Goal: Check status: Verify the current state of an ongoing process or item

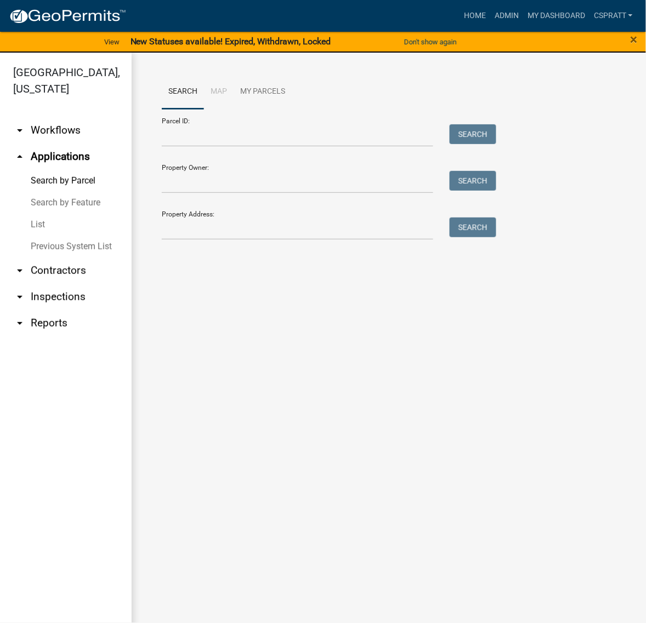
click at [45, 236] on link "List" at bounding box center [66, 225] width 132 height 22
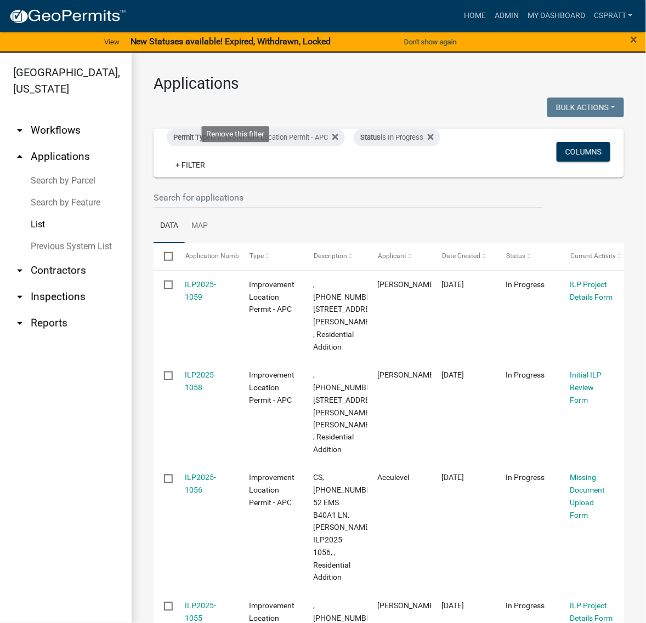
drag, startPoint x: 244, startPoint y: 184, endPoint x: 253, endPoint y: 183, distance: 8.9
click at [423, 146] on fa-icon at bounding box center [428, 138] width 10 height 18
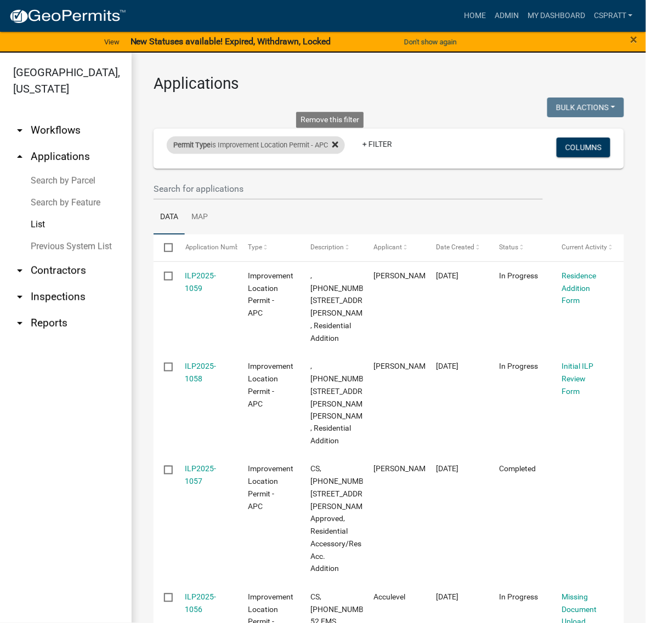
click at [338, 154] on fa-icon at bounding box center [333, 145] width 10 height 18
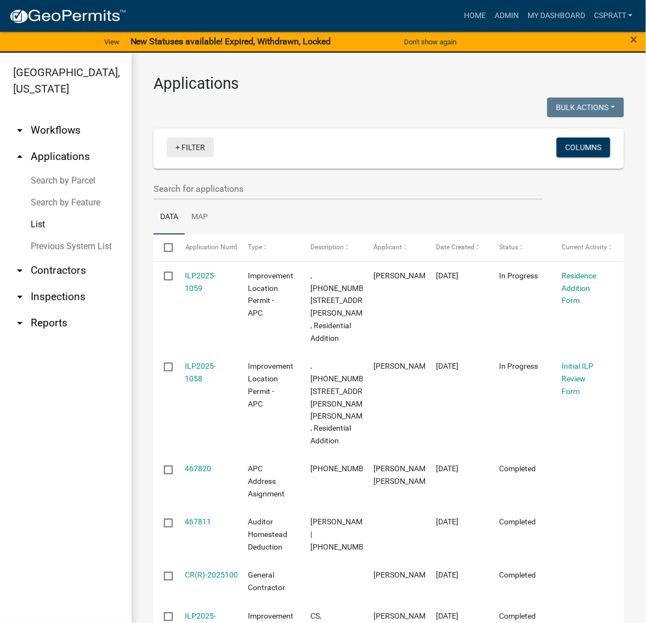
click at [213, 157] on link "+ Filter" at bounding box center [190, 148] width 47 height 20
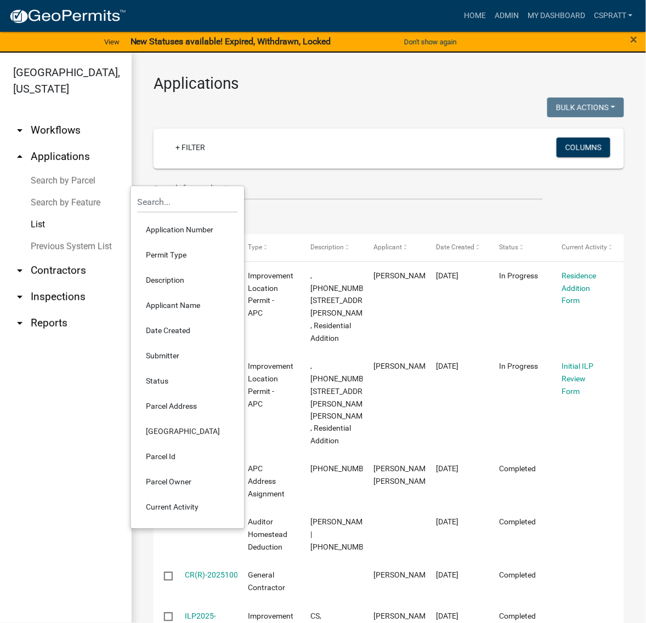
click at [189, 267] on li "Permit Type" at bounding box center [188, 255] width 100 height 25
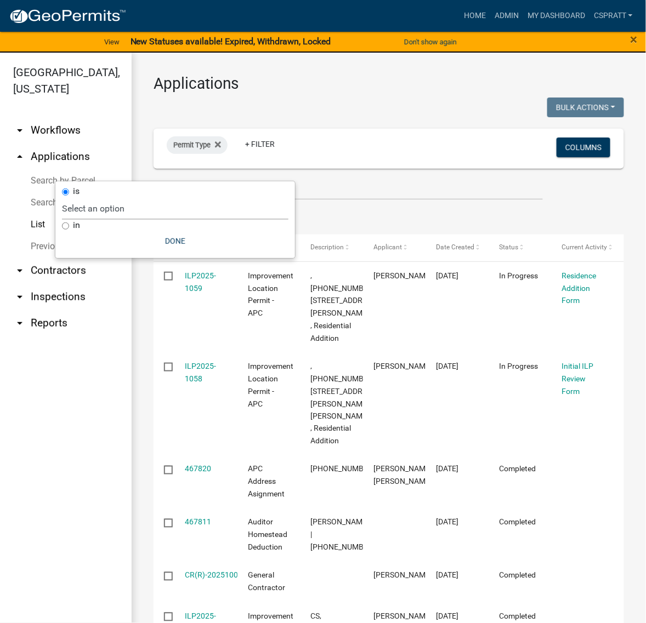
click at [181, 207] on select "Select an option [DATE] Copy Of - Subdivision Plat Application - APC APC Addres…" at bounding box center [175, 208] width 226 height 22
select select "a2c991f8-68ce-43d3-971c-57015753063b"
click at [124, 201] on select "Select an option [DATE] Copy Of - Subdivision Plat Application - APC APC Addres…" at bounding box center [175, 208] width 226 height 22
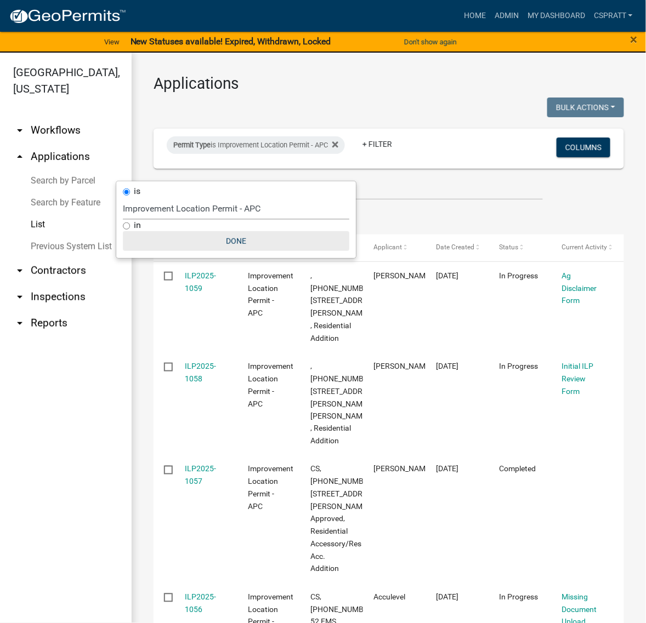
click at [263, 251] on button "Done" at bounding box center [236, 241] width 226 height 20
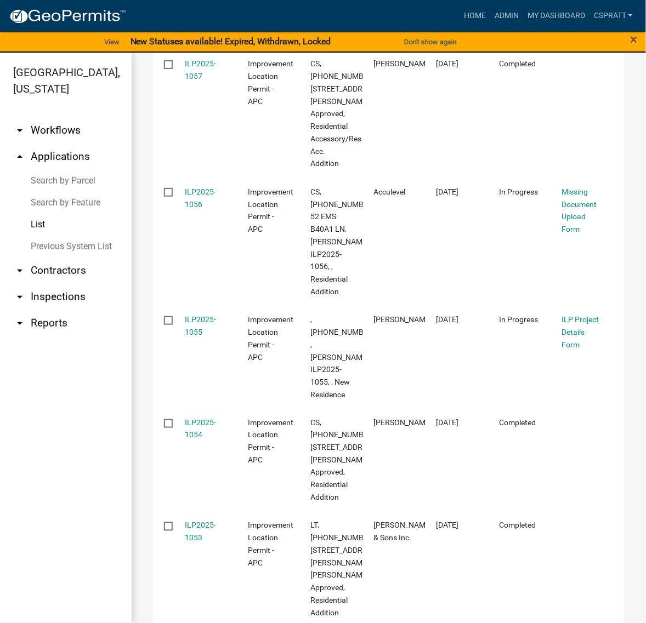
scroll to position [411, 0]
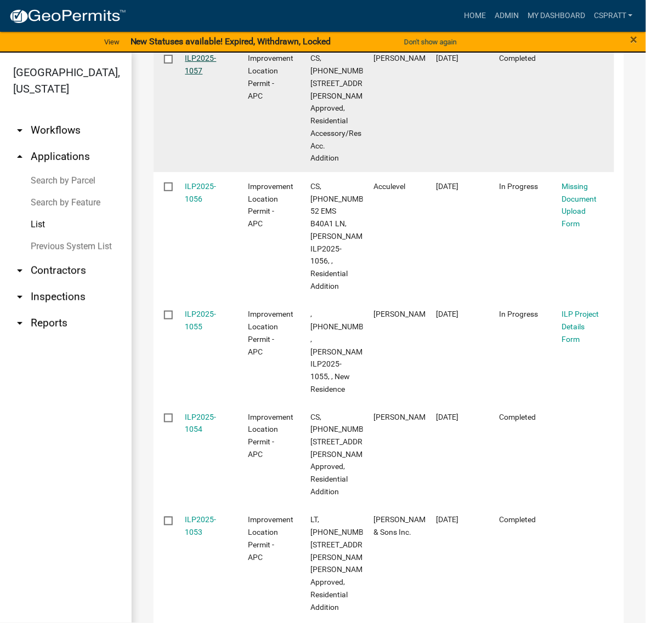
click at [202, 75] on link "ILP2025-1057" at bounding box center [200, 64] width 31 height 21
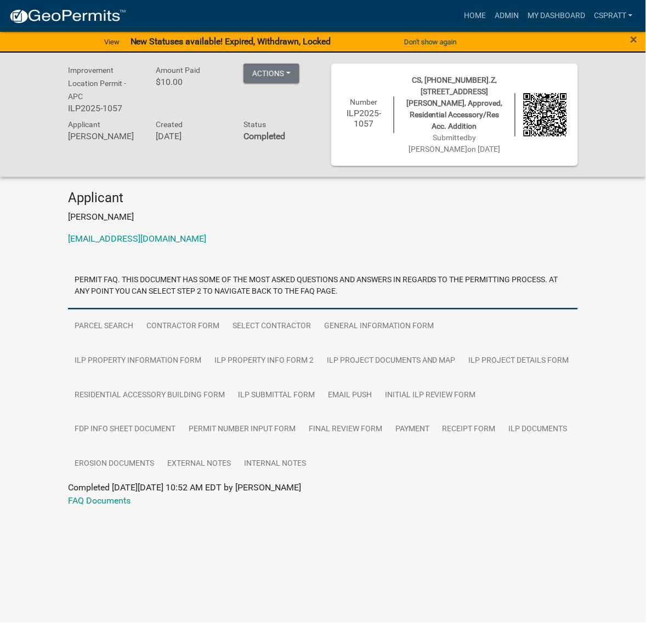
scroll to position [93, 0]
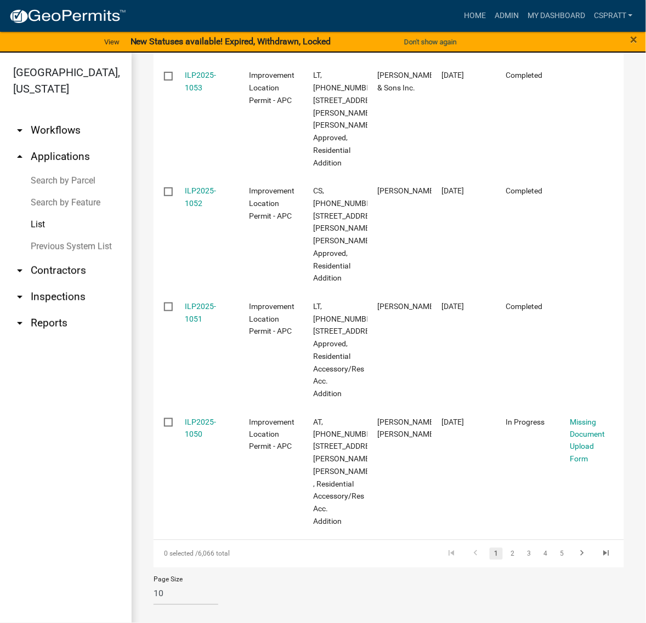
scroll to position [1259, 0]
click at [506, 548] on link "2" at bounding box center [512, 554] width 13 height 12
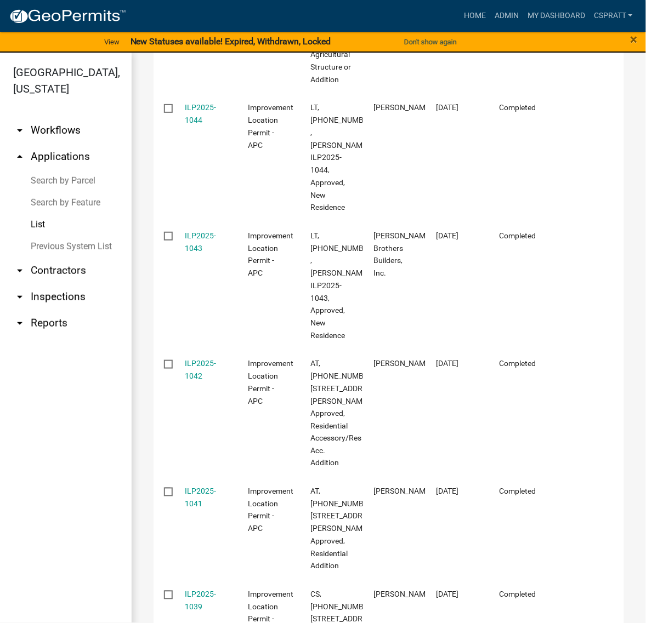
scroll to position [661, 0]
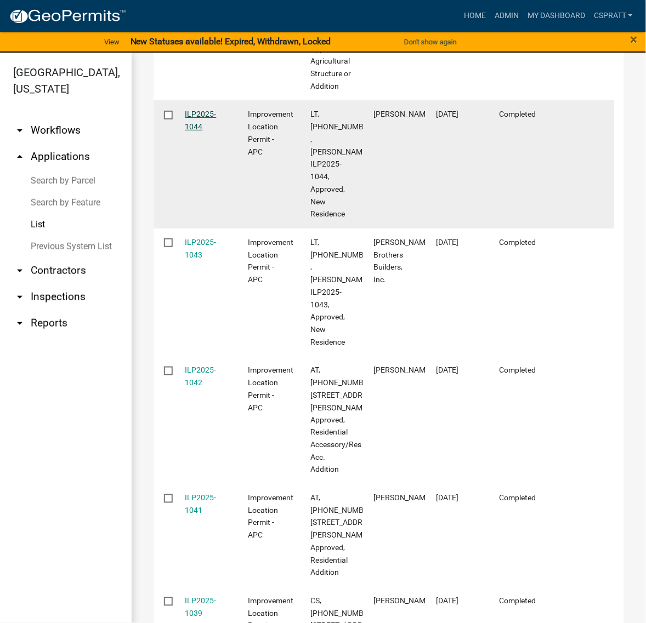
click at [216, 131] on link "ILP2025-1044" at bounding box center [200, 120] width 31 height 21
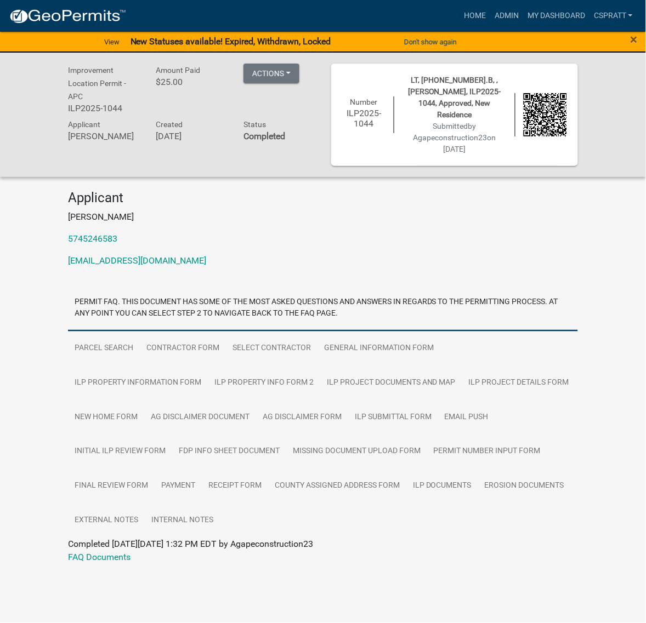
scroll to position [151, 0]
click at [440, 331] on link "General Information Form" at bounding box center [378, 348] width 123 height 35
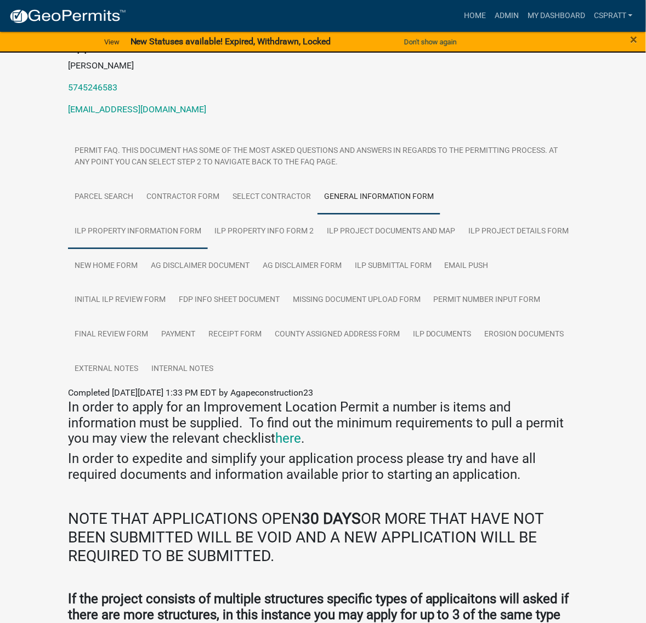
click at [170, 249] on link "ILP Property Information Form" at bounding box center [138, 231] width 140 height 35
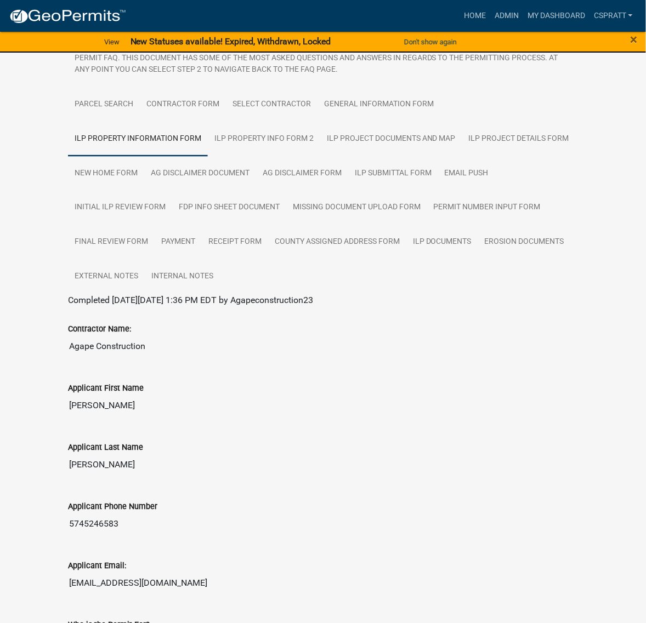
scroll to position [220, 0]
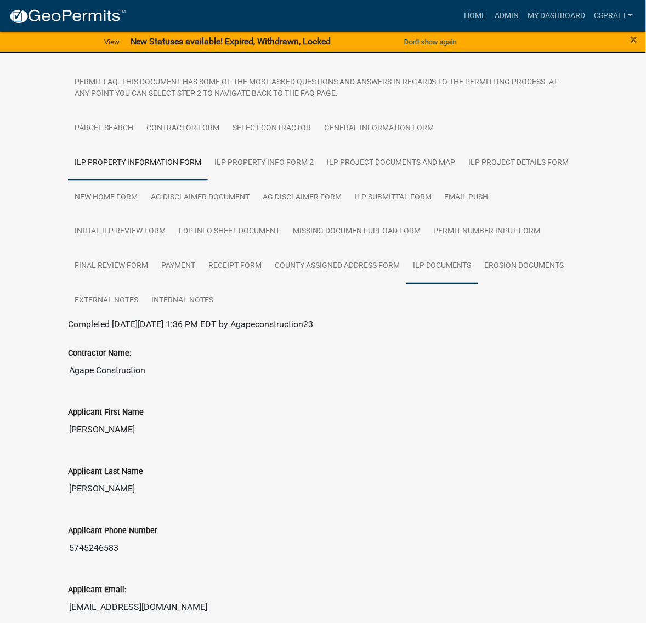
click at [406, 284] on link "ILP Documents" at bounding box center [442, 266] width 72 height 35
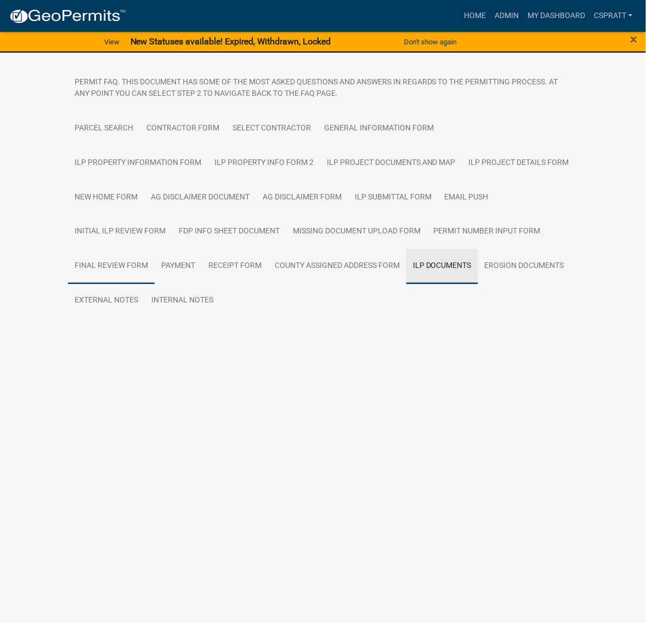
scroll to position [151, 0]
